Goal: Complete application form

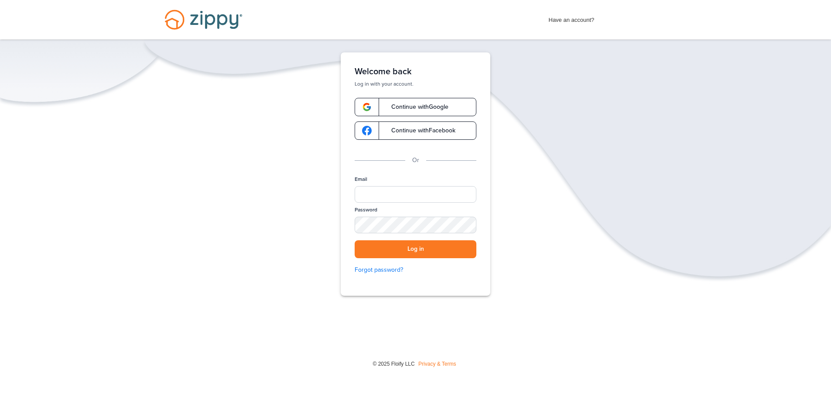
click at [436, 104] on span "Continue with Google" at bounding box center [416, 107] width 66 height 6
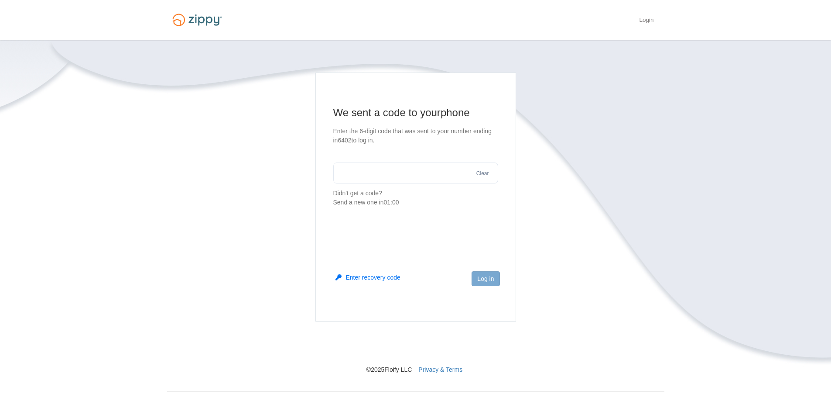
click at [395, 177] on input "text" at bounding box center [415, 172] width 165 height 21
type input "******"
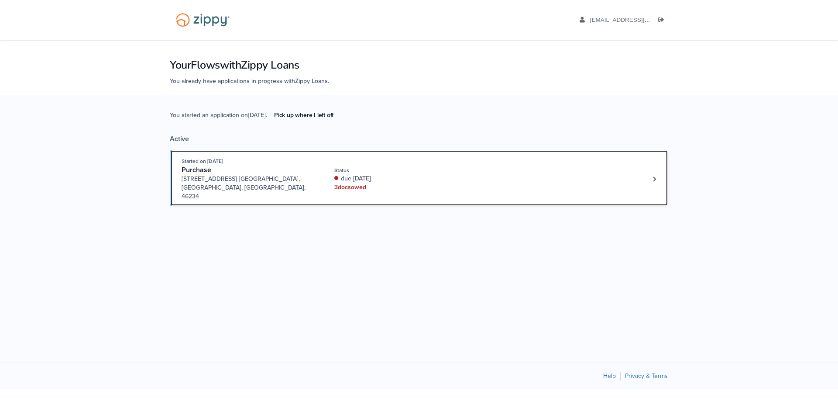
click at [405, 160] on div "Started on [DATE] Purchase [STREET_ADDRESS] [GEOGRAPHIC_DATA], [GEOGRAPHIC_DATA…" at bounding box center [415, 179] width 466 height 44
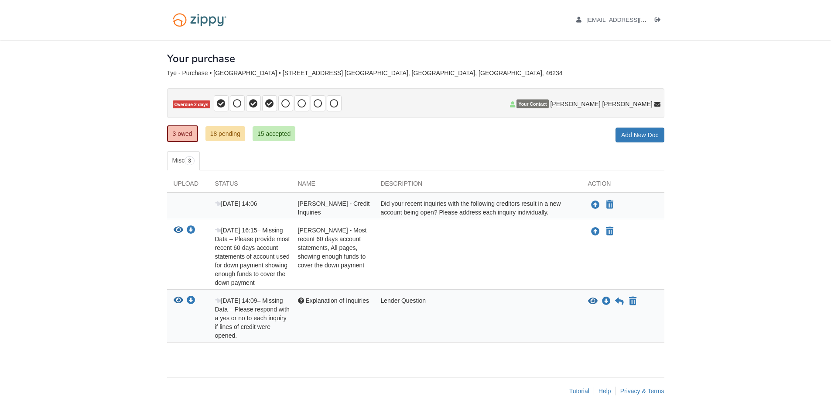
click at [483, 211] on div "Did your recent inquiries with the following creditors result in a new account …" at bounding box center [477, 207] width 207 height 17
click at [619, 301] on icon at bounding box center [619, 301] width 9 height 9
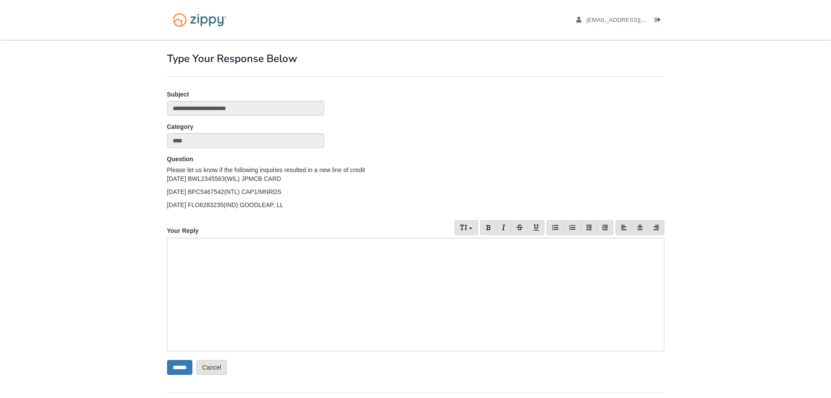
click at [277, 264] on div at bounding box center [416, 293] width 498 height 113
drag, startPoint x: 299, startPoint y: 210, endPoint x: 155, endPoint y: 178, distance: 147.4
click at [155, 178] on body "amandatye430@gmail.com Logout ×" at bounding box center [415, 213] width 831 height 427
copy div "7/20/25 BWL2345563(WIL) JPMCB CARD 6/19/25 BPC5467542(NTL) CAP1/MNRDS 5/19/25 F…"
click at [247, 274] on div "To enrich screen reader interactions, please activate Accessibility in Grammarl…" at bounding box center [416, 293] width 498 height 113
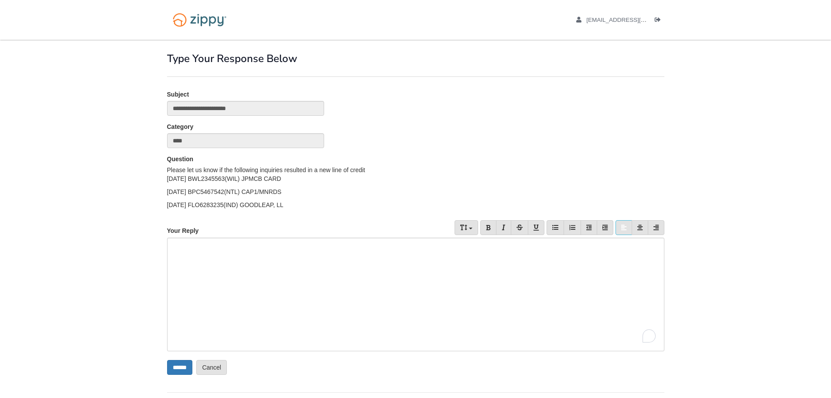
paste div "To enrich screen reader interactions, please activate Accessibility in Grammarl…"
click at [300, 243] on p "**********" at bounding box center [412, 244] width 487 height 9
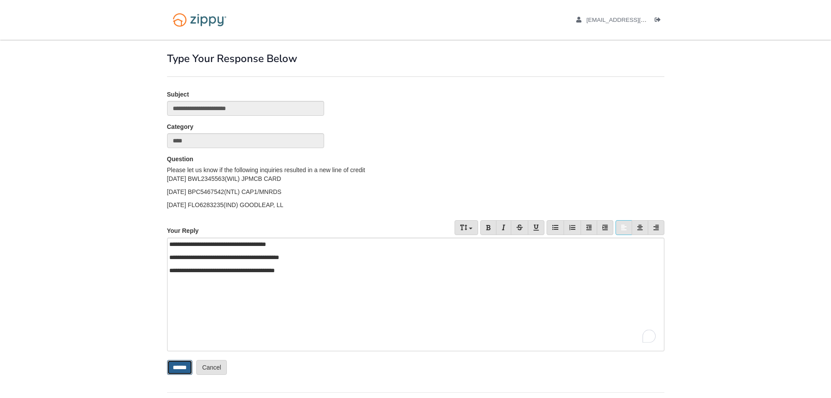
click at [192, 363] on input "******" at bounding box center [179, 367] width 25 height 15
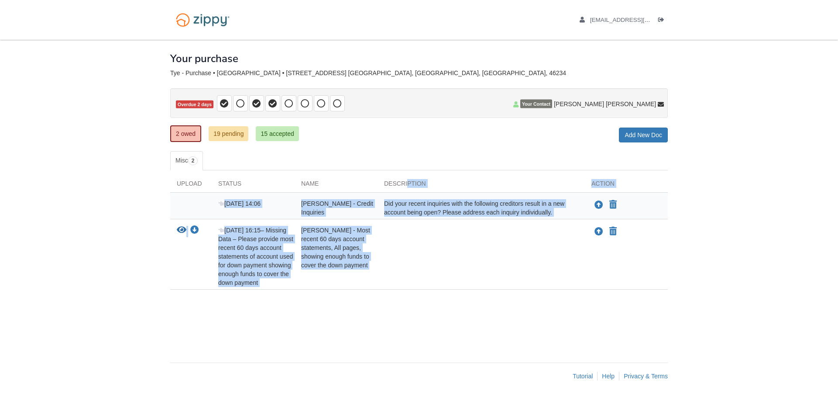
click at [409, 306] on div "× × × Pending Add Document Notice document will be included in the email sent t…" at bounding box center [419, 197] width 498 height 314
click at [410, 293] on div "Upload Status Name Description Action Aug 18 14:06 Amanda Tye - Credit Inquirie…" at bounding box center [419, 234] width 498 height 128
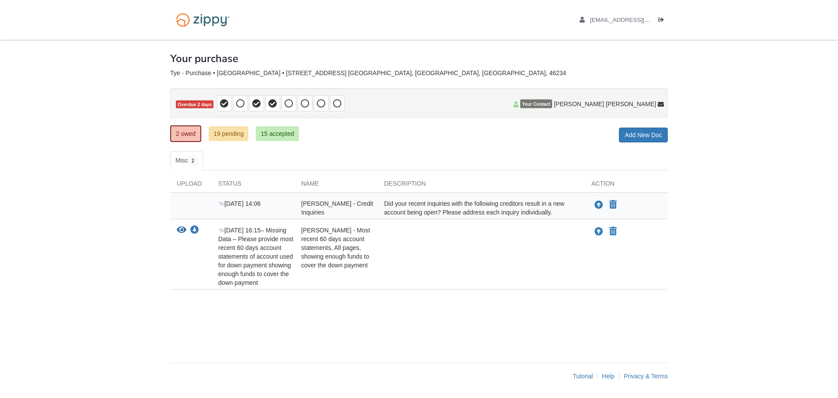
click at [298, 255] on div "Amanda Tye - Most recent 60 days account statements, All pages, showing enough …" at bounding box center [336, 256] width 83 height 61
click at [182, 230] on icon "View Amanda Tye - Most recent 60 days account statements, All pages, showing en…" at bounding box center [182, 230] width 10 height 9
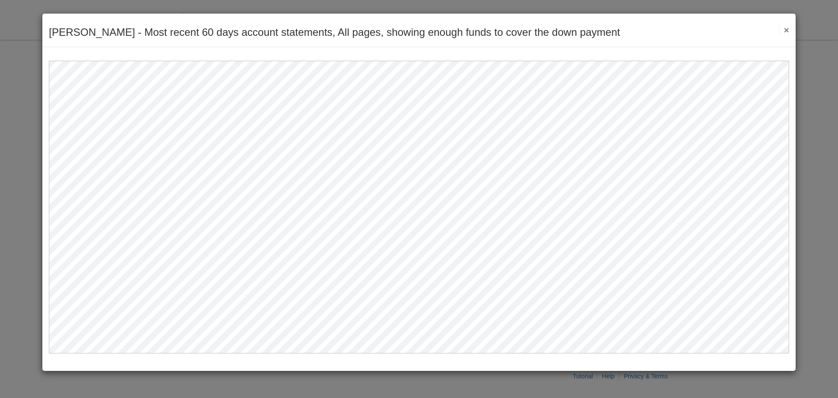
click at [783, 28] on button "×" at bounding box center [784, 29] width 10 height 9
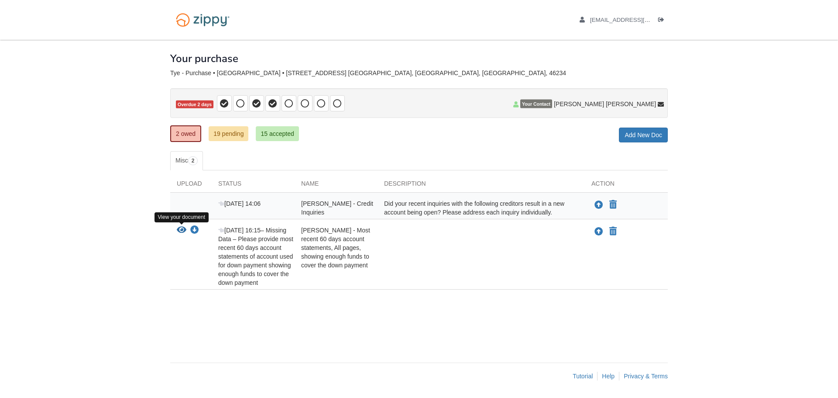
click at [179, 230] on icon "View Amanda Tye - Most recent 60 days account statements, All pages, showing en…" at bounding box center [182, 230] width 10 height 9
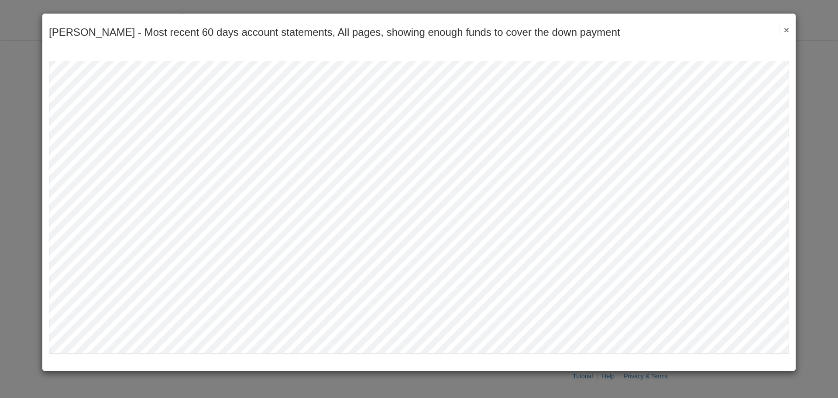
click at [785, 30] on button "×" at bounding box center [784, 29] width 10 height 9
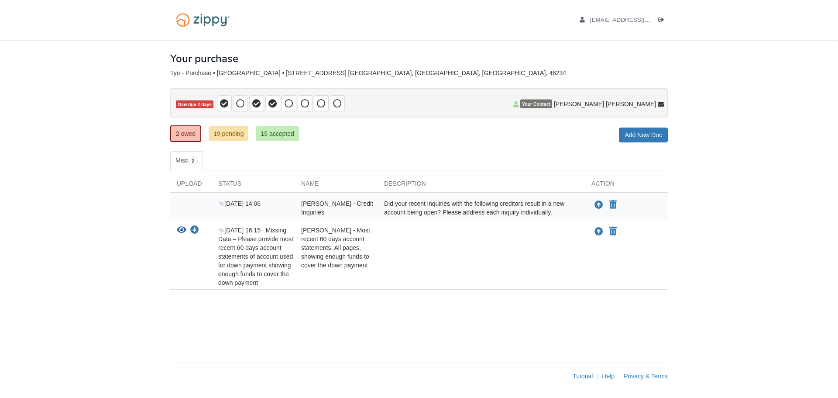
click at [785, 30] on nav "amandatye430@gmail.com Logout" at bounding box center [419, 20] width 838 height 40
click at [601, 229] on icon "Upload Amanda Tye - Most recent 60 days account statements, All pages, showing …" at bounding box center [598, 231] width 9 height 9
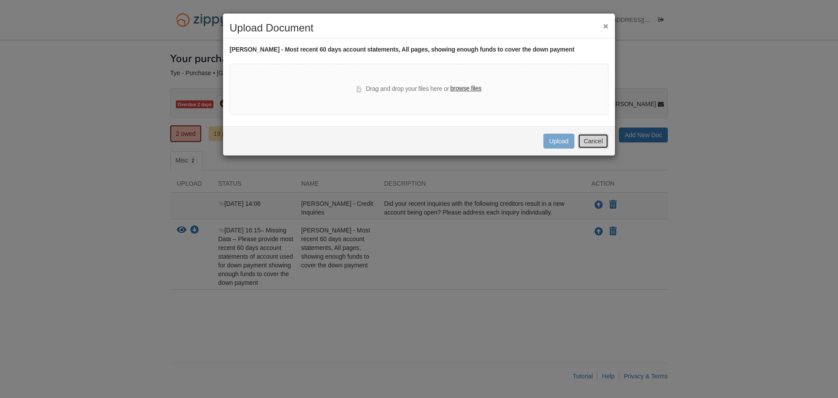
click at [584, 144] on button "Cancel" at bounding box center [593, 141] width 31 height 15
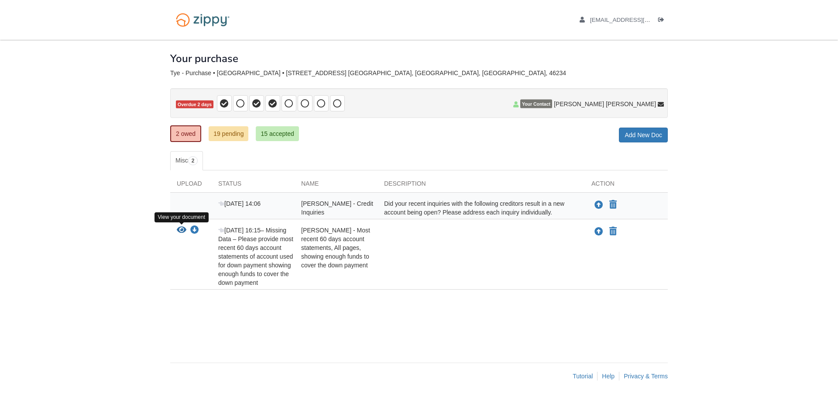
click at [180, 228] on icon "View Amanda Tye - Most recent 60 days account statements, All pages, showing en…" at bounding box center [182, 230] width 10 height 9
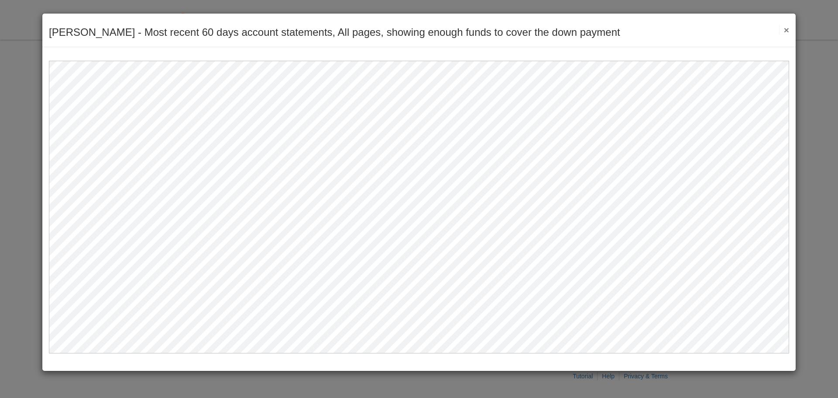
click at [785, 29] on button "×" at bounding box center [784, 29] width 10 height 9
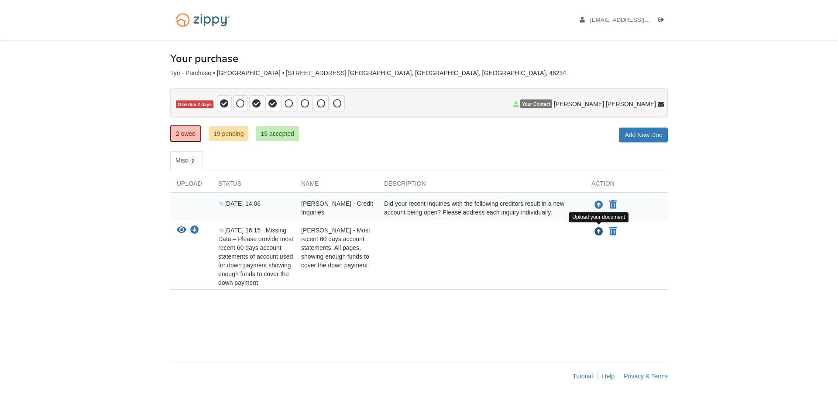
click at [597, 231] on icon "Upload Amanda Tye - Most recent 60 days account statements, All pages, showing …" at bounding box center [598, 231] width 9 height 9
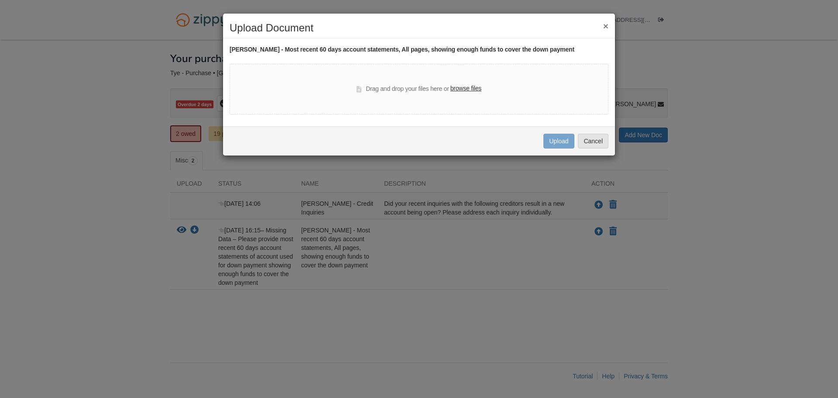
click at [460, 86] on label "browse files" at bounding box center [465, 89] width 31 height 10
click at [0, 0] on input "browse files" at bounding box center [0, 0] width 0 height 0
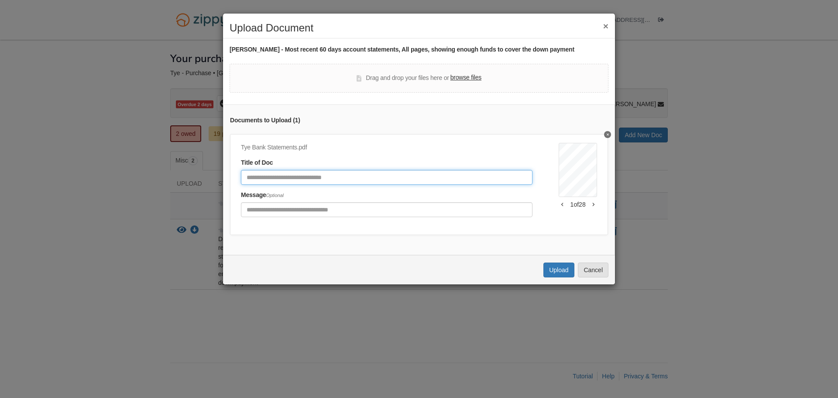
click at [506, 184] on input "Document Title" at bounding box center [387, 177] width 292 height 15
type input "**********"
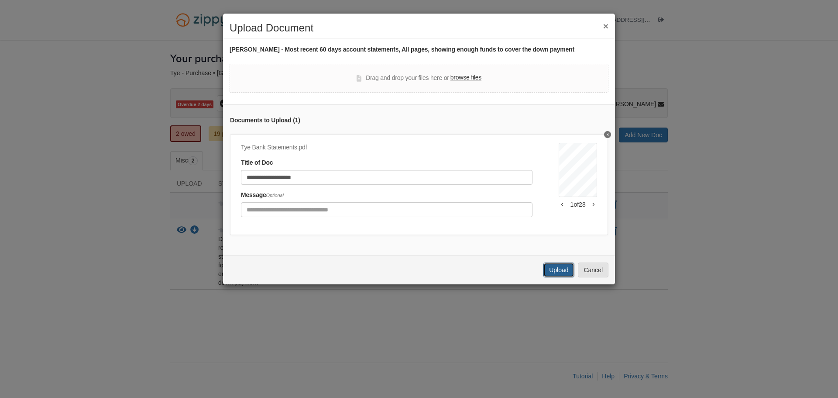
click at [568, 275] on button "Upload" at bounding box center [558, 269] width 31 height 15
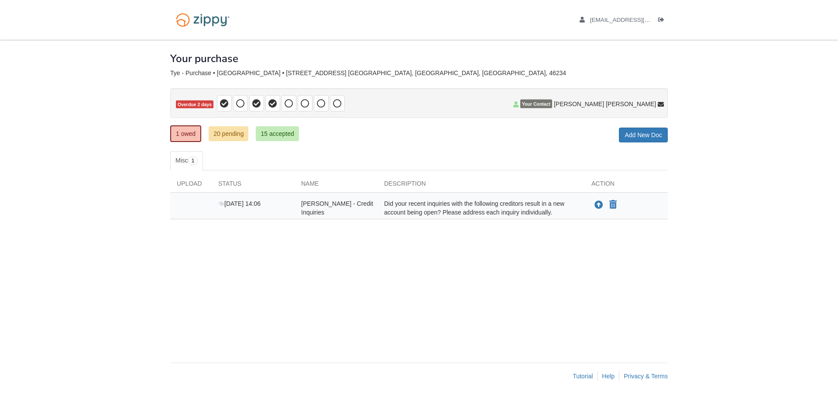
click at [512, 208] on div "Did your recent inquiries with the following creditors result in a new account …" at bounding box center [481, 207] width 207 height 17
click at [214, 133] on link "20 pending" at bounding box center [229, 133] width 40 height 15
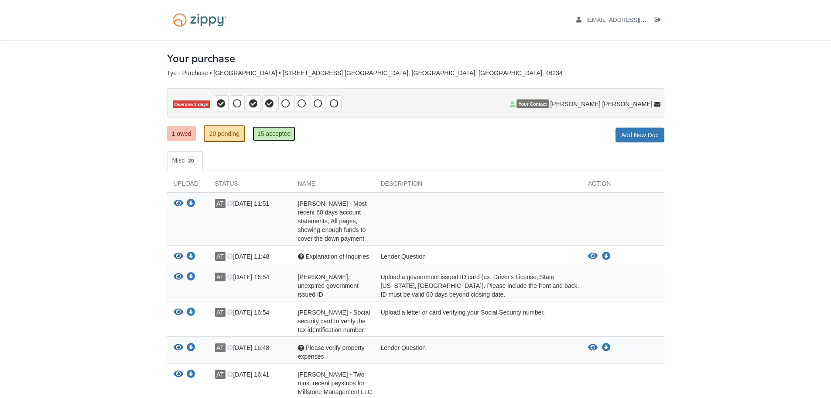
click at [271, 136] on link "15 accepted" at bounding box center [274, 133] width 43 height 15
